Goal: Use online tool/utility: Utilize a website feature to perform a specific function

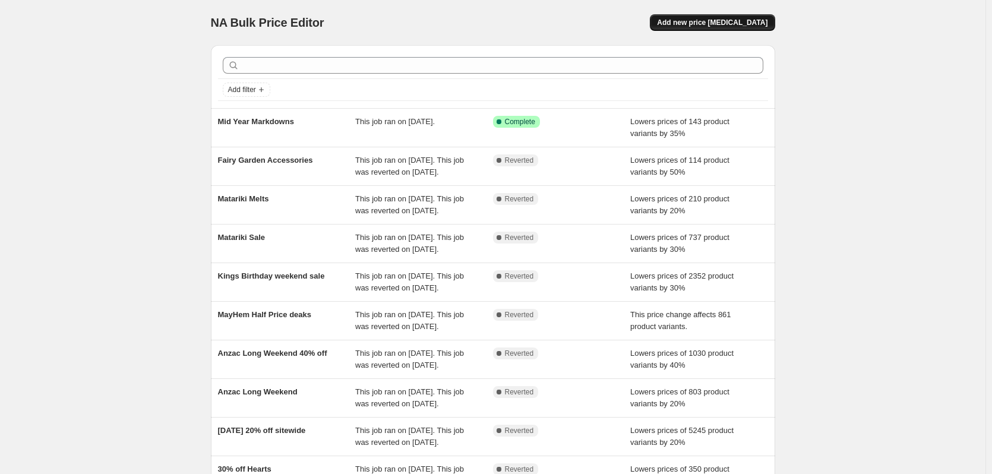
click at [711, 21] on span "Add new price [MEDICAL_DATA]" at bounding box center [712, 22] width 110 height 9
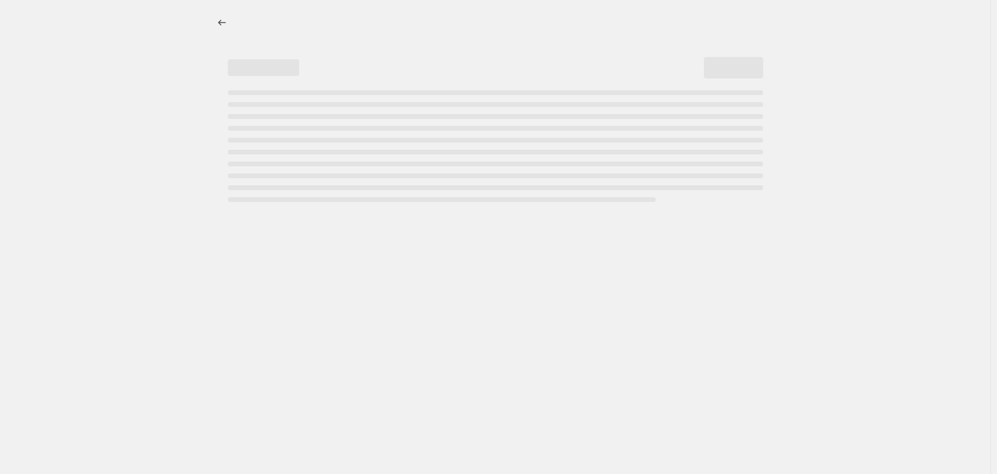
select select "percentage"
